Goal: Use online tool/utility: Utilize a website feature to perform a specific function

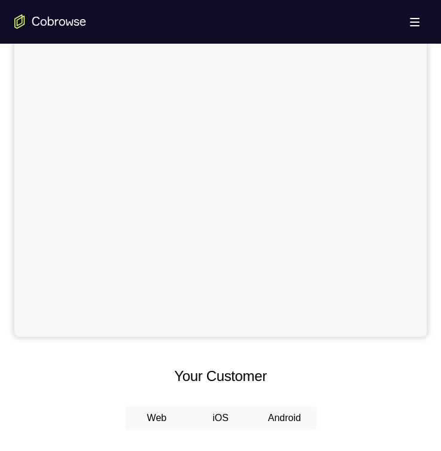
scroll to position [538, 0]
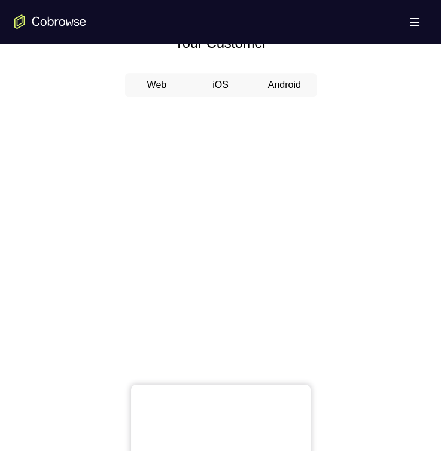
click at [289, 76] on button "Android" at bounding box center [284, 85] width 64 height 24
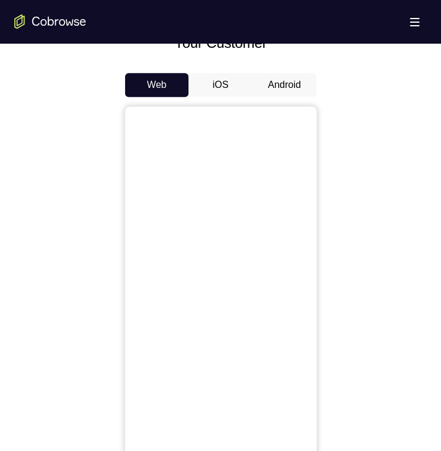
click at [282, 87] on button "Android" at bounding box center [284, 85] width 64 height 24
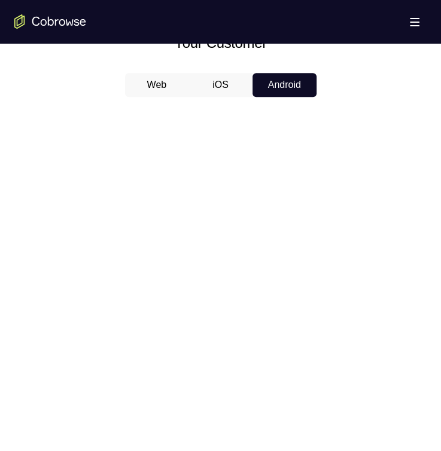
click at [132, 115] on div at bounding box center [220, 290] width 412 height 368
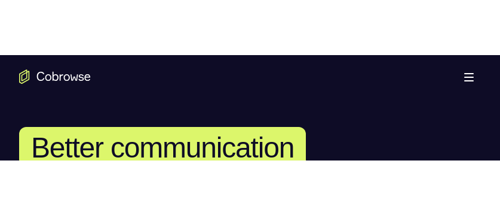
scroll to position [295, 0]
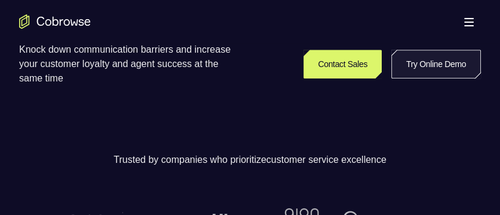
click at [411, 66] on link "Try Online Demo" at bounding box center [437, 64] width 90 height 29
click at [407, 50] on link "Try Online Demo" at bounding box center [437, 64] width 90 height 29
drag, startPoint x: 448, startPoint y: 60, endPoint x: 439, endPoint y: 68, distance: 11.4
click at [448, 60] on link "Try Online Demo" at bounding box center [437, 64] width 90 height 29
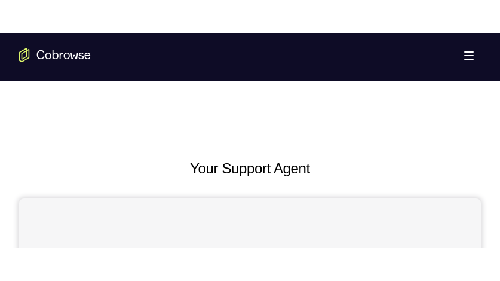
scroll to position [717, 0]
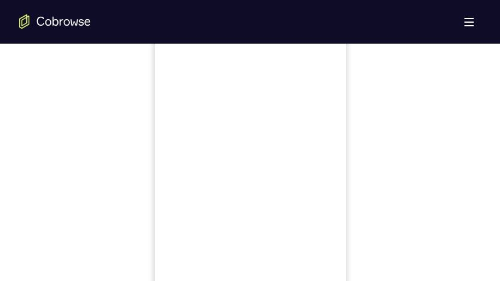
click at [329, 109] on div at bounding box center [250, 135] width 462 height 368
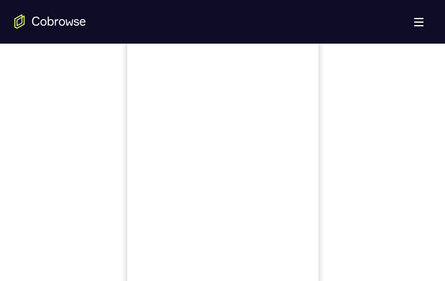
scroll to position [478, 0]
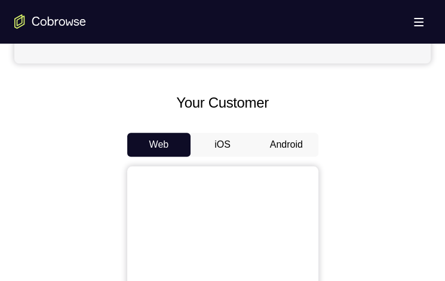
click at [285, 146] on button "Android" at bounding box center [287, 145] width 64 height 24
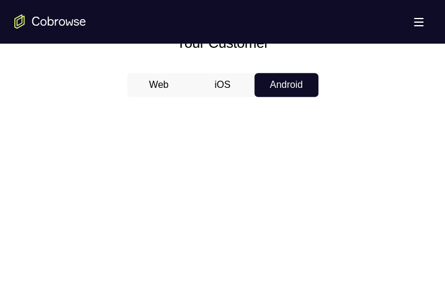
scroll to position [777, 0]
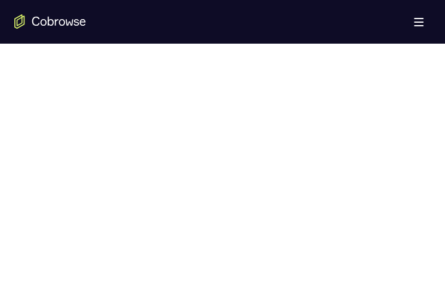
click at [69, 17] on icon "Go to the home page" at bounding box center [50, 21] width 72 height 14
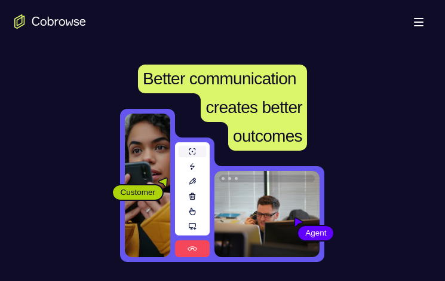
scroll to position [179, 0]
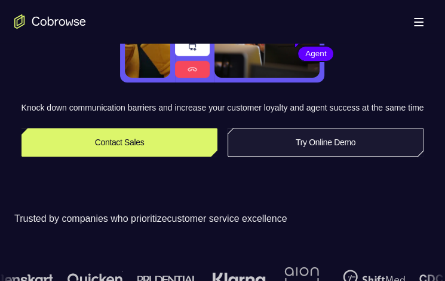
click at [327, 157] on link "Try Online Demo" at bounding box center [326, 142] width 197 height 29
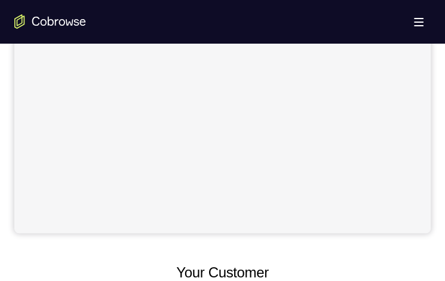
scroll to position [419, 0]
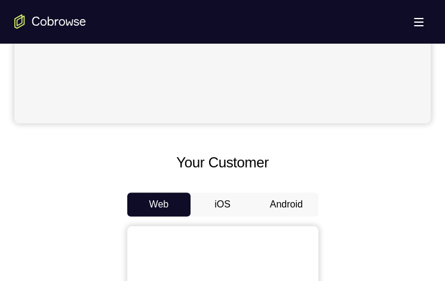
click at [297, 204] on button "Android" at bounding box center [287, 205] width 64 height 24
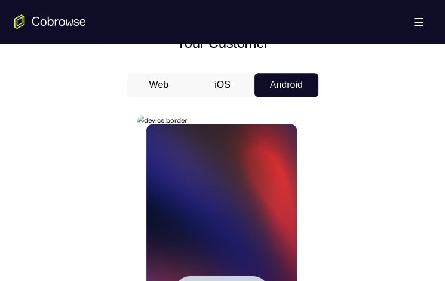
scroll to position [0, 0]
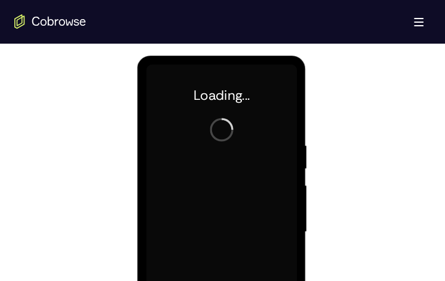
click at [206, 233] on div at bounding box center [221, 232] width 151 height 335
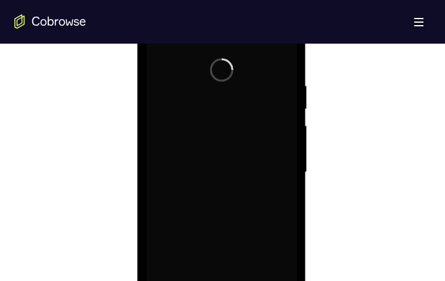
scroll to position [777, 0]
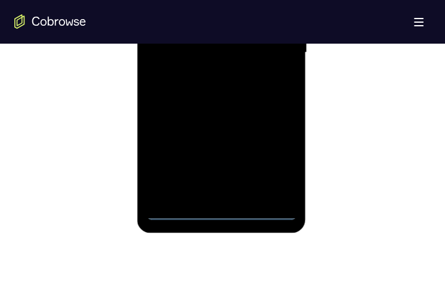
click at [222, 213] on div at bounding box center [221, 52] width 151 height 335
click at [216, 210] on div at bounding box center [221, 52] width 151 height 335
click at [169, 190] on div at bounding box center [221, 52] width 151 height 335
click at [200, 0] on div at bounding box center [221, 52] width 151 height 335
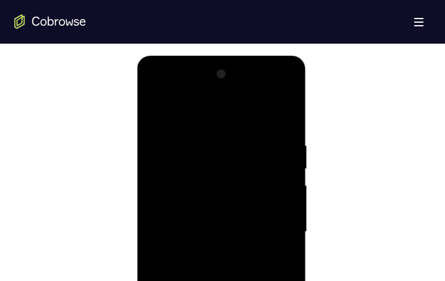
scroll to position [717, 0]
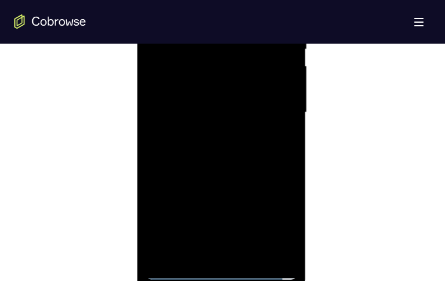
click at [236, 247] on div at bounding box center [221, 112] width 151 height 335
click at [199, 23] on div at bounding box center [221, 112] width 151 height 335
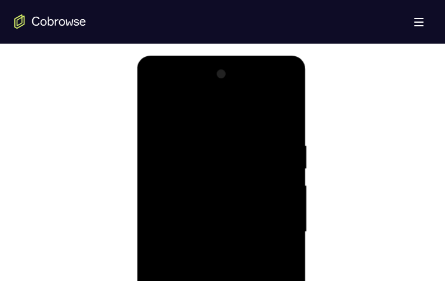
click at [189, 144] on div at bounding box center [221, 232] width 151 height 335
click at [255, 110] on div at bounding box center [221, 232] width 151 height 335
click at [170, 213] on div at bounding box center [221, 232] width 151 height 335
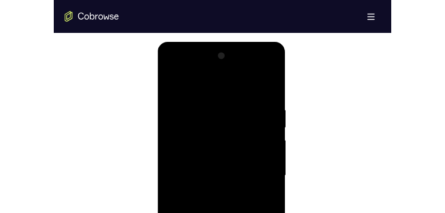
scroll to position [658, 0]
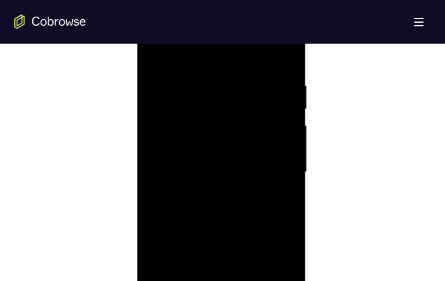
click at [200, 229] on div at bounding box center [221, 172] width 151 height 335
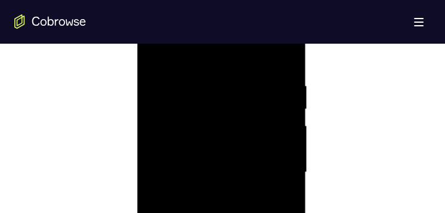
click at [234, 112] on div at bounding box center [221, 172] width 151 height 335
click at [273, 64] on div at bounding box center [221, 172] width 151 height 335
click at [276, 63] on div at bounding box center [221, 172] width 151 height 335
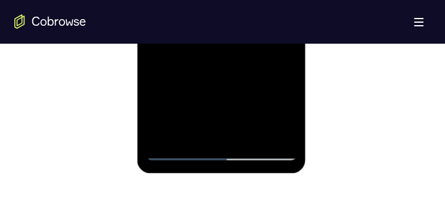
drag, startPoint x: 175, startPoint y: 151, endPoint x: 236, endPoint y: 110, distance: 73.1
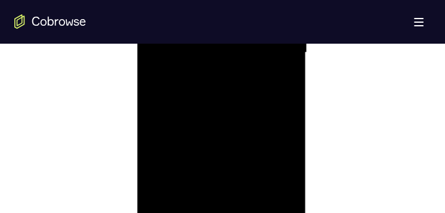
click at [181, 210] on div at bounding box center [221, 52] width 151 height 335
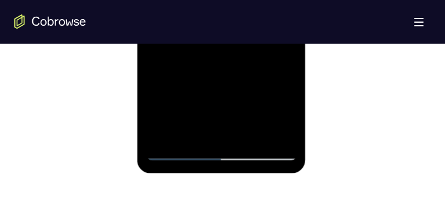
drag, startPoint x: 217, startPoint y: 60, endPoint x: 234, endPoint y: 48, distance: 20.2
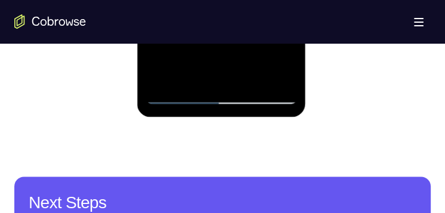
scroll to position [717, 0]
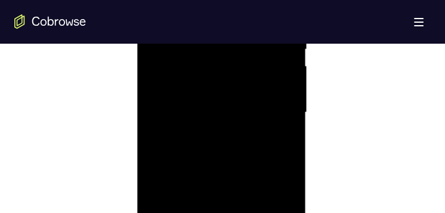
click at [219, 187] on div at bounding box center [221, 112] width 151 height 335
click at [218, 179] on div at bounding box center [221, 112] width 151 height 335
click at [271, 164] on div at bounding box center [221, 52] width 151 height 335
click at [276, 161] on div at bounding box center [221, 52] width 151 height 335
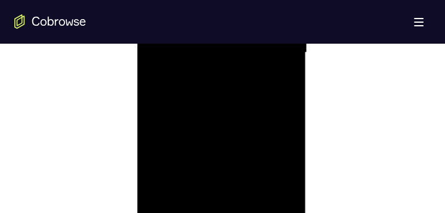
click at [278, 162] on div at bounding box center [221, 52] width 151 height 335
click at [286, 161] on div at bounding box center [221, 52] width 151 height 335
click at [283, 159] on div at bounding box center [221, 52] width 151 height 335
click at [280, 163] on div at bounding box center [221, 52] width 151 height 335
click at [285, 161] on div at bounding box center [221, 52] width 151 height 335
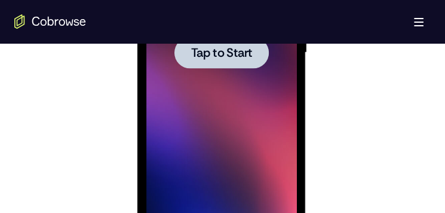
click at [216, 60] on div at bounding box center [222, 52] width 94 height 32
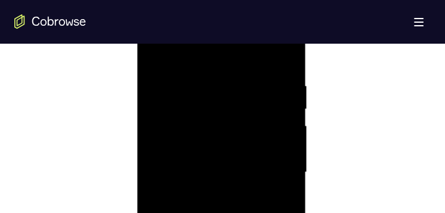
scroll to position [837, 0]
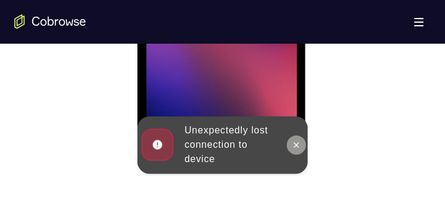
click at [298, 149] on button at bounding box center [296, 144] width 19 height 19
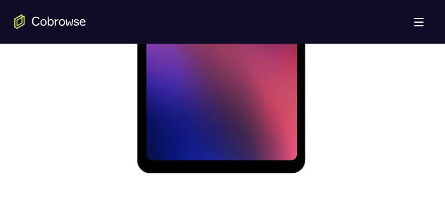
scroll to position [777, 0]
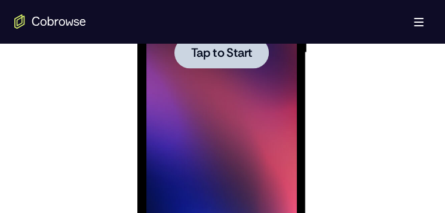
click at [212, 59] on span "Tap to Start" at bounding box center [221, 53] width 61 height 12
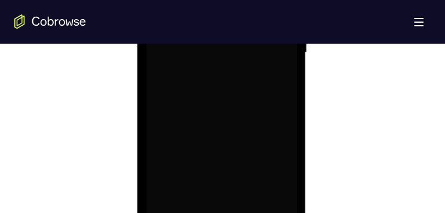
scroll to position [837, 0]
